Goal: Task Accomplishment & Management: Manage account settings

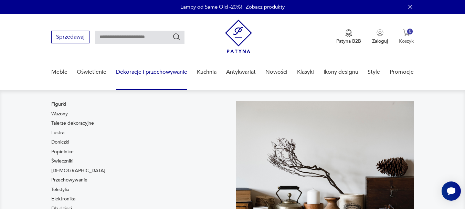
click at [411, 33] on div "0" at bounding box center [410, 32] width 6 height 6
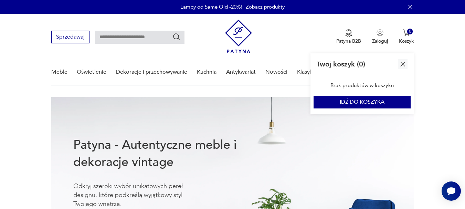
click at [401, 66] on img "button" at bounding box center [402, 64] width 9 height 9
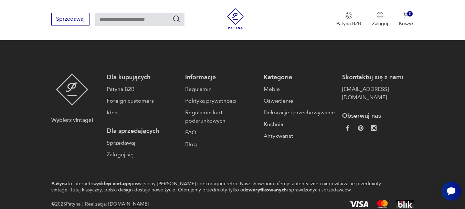
scroll to position [1632, 0]
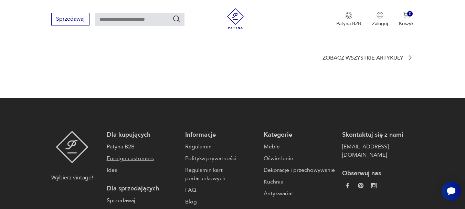
click at [135, 154] on link "Foreign customers" at bounding box center [143, 158] width 72 height 8
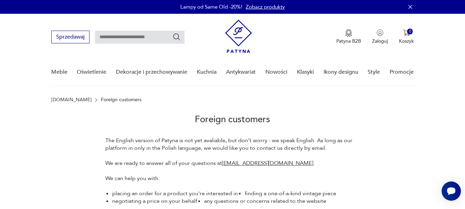
scroll to position [69, 0]
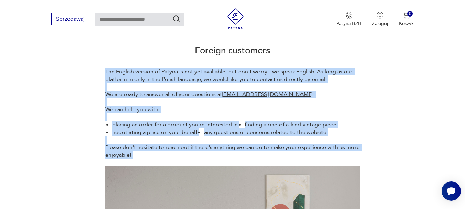
drag, startPoint x: 105, startPoint y: 68, endPoint x: 371, endPoint y: 161, distance: 281.3
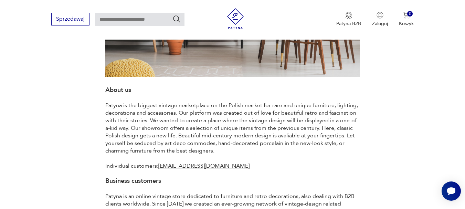
scroll to position [344, 0]
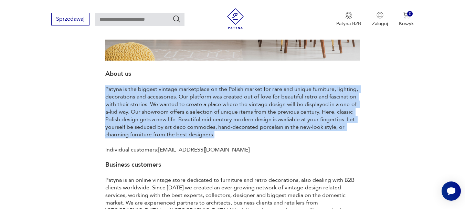
drag, startPoint x: 104, startPoint y: 86, endPoint x: 237, endPoint y: 136, distance: 142.1
click at [237, 136] on div "The English version of Patyna is not yet avaliable, but don’t worry - we speak …" at bounding box center [232, 18] width 362 height 451
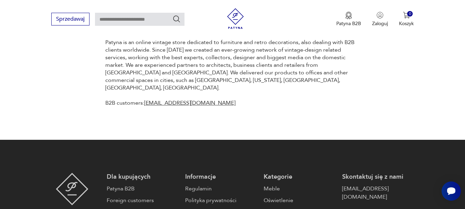
scroll to position [606, 0]
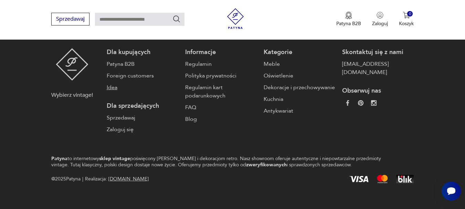
click at [116, 83] on link "Idea" at bounding box center [143, 87] width 72 height 8
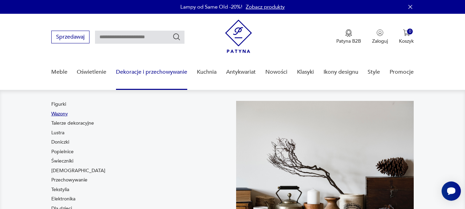
click at [59, 111] on link "Wazony" at bounding box center [59, 113] width 17 height 7
click at [68, 113] on div "Figurki Wazony Talerze dekoracyjne Lustra Doniczki Popielnice Świeczniki Bibelo…" at bounding box center [78, 162] width 54 height 123
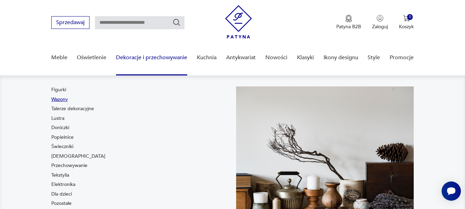
click at [63, 102] on div "Figurki Wazony Talerze dekoracyjne Lustra Doniczki Popielnice Świeczniki Bibelo…" at bounding box center [78, 147] width 54 height 123
click at [63, 102] on link "Wazony" at bounding box center [59, 99] width 17 height 7
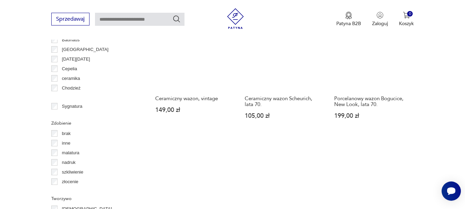
scroll to position [1362, 0]
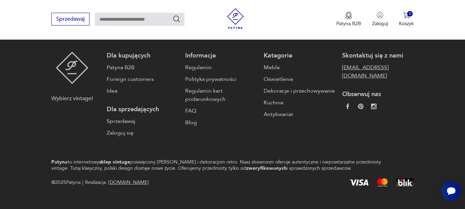
click at [362, 63] on link "[EMAIL_ADDRESS][DOMAIN_NAME]" at bounding box center [378, 71] width 72 height 17
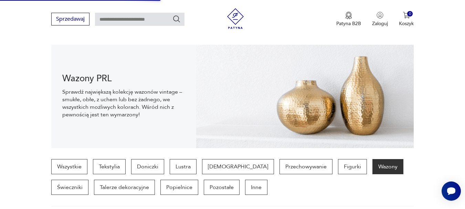
scroll to position [1367, 0]
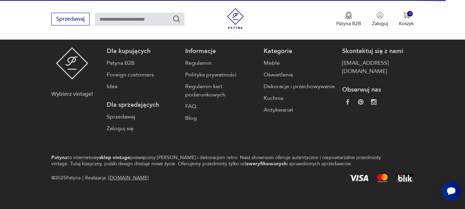
click at [129, 47] on p "Dla kupujących" at bounding box center [143, 51] width 72 height 8
click at [123, 59] on link "Patyna B2B" at bounding box center [143, 63] width 72 height 8
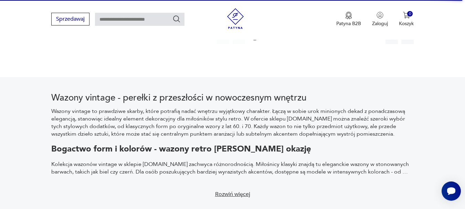
scroll to position [0, 0]
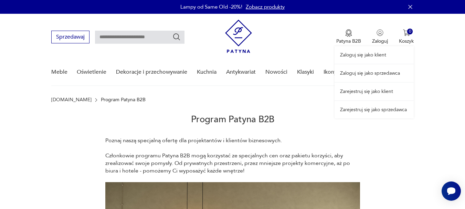
drag, startPoint x: 385, startPoint y: 40, endPoint x: 380, endPoint y: 39, distance: 5.3
click at [380, 39] on div "Zaloguj się jako klient Zaloguj się jako sprzedawca Zarejestruj się jako klient…" at bounding box center [373, 66] width 79 height 105
click at [371, 55] on link "Zaloguj się jako klient" at bounding box center [373, 55] width 79 height 18
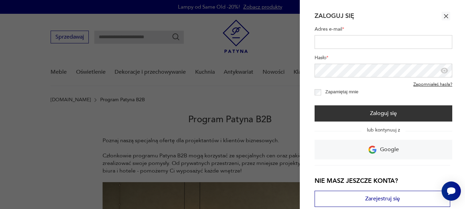
type input "**********"
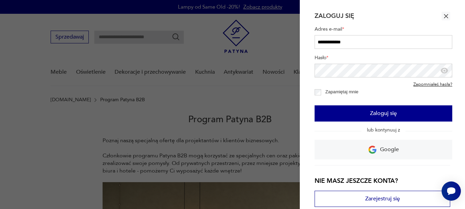
click at [382, 111] on button "Zaloguj się" at bounding box center [383, 113] width 138 height 16
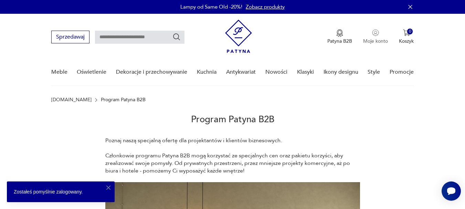
click at [368, 40] on p "Moje konto" at bounding box center [375, 41] width 25 height 7
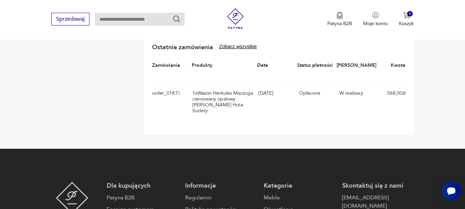
scroll to position [275, 0]
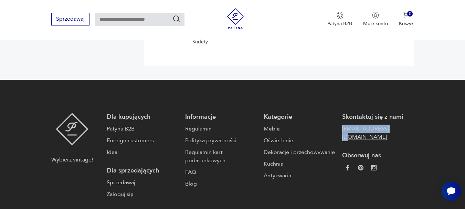
drag, startPoint x: 340, startPoint y: 126, endPoint x: 391, endPoint y: 129, distance: 51.0
click at [393, 132] on div "Dla kupujących Patyna B2B Foreign customers Idea Dla sprzedających Sprzedawaj Z…" at bounding box center [260, 155] width 307 height 85
copy link "[EMAIL_ADDRESS][DOMAIN_NAME]"
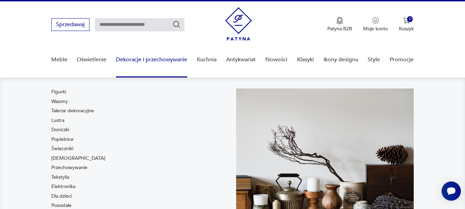
scroll to position [0, 0]
